Goal: Connect with others: Connect with others

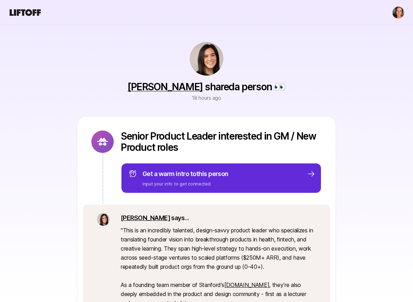
click at [25, 11] on icon at bounding box center [25, 13] width 34 height 10
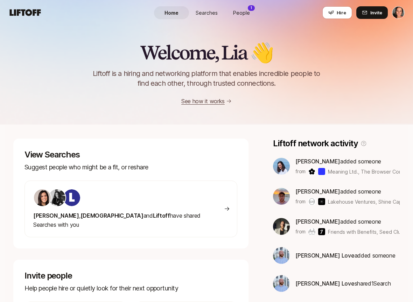
click at [241, 12] on span "People" at bounding box center [241, 12] width 17 height 7
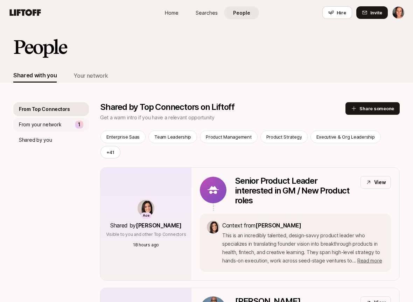
click at [53, 125] on p "From your network" at bounding box center [40, 124] width 42 height 8
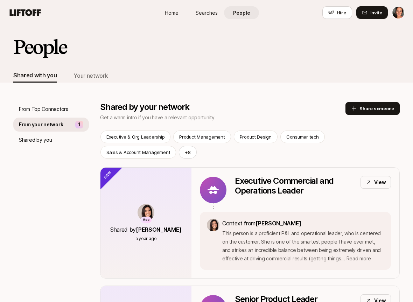
click at [53, 125] on p "From your network" at bounding box center [41, 124] width 44 height 8
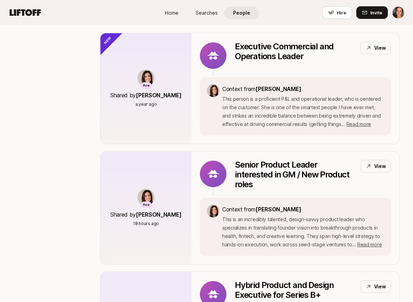
scroll to position [209, 0]
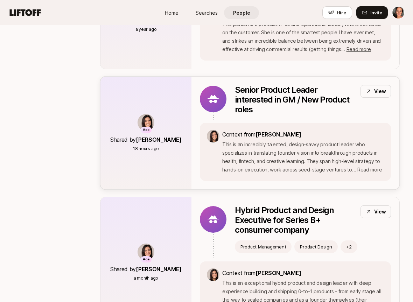
click at [289, 159] on p "This is an incredibly talented, design-savvy product leader who specializes in …" at bounding box center [303, 157] width 162 height 34
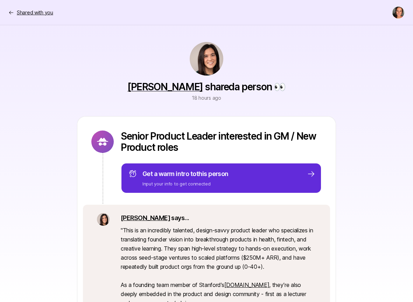
click at [9, 15] on icon at bounding box center [11, 13] width 6 height 6
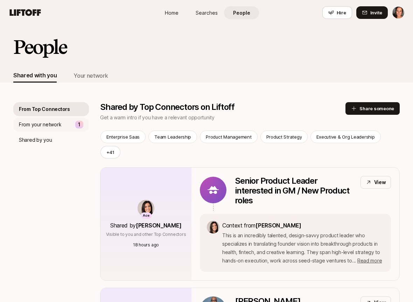
click at [50, 123] on p "From your network" at bounding box center [40, 124] width 42 height 8
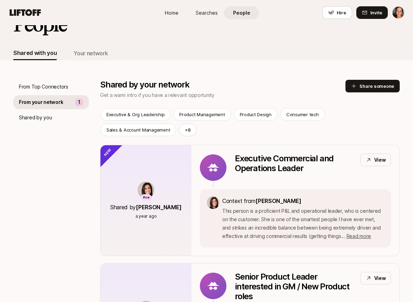
scroll to position [143, 0]
